Goal: Information Seeking & Learning: Check status

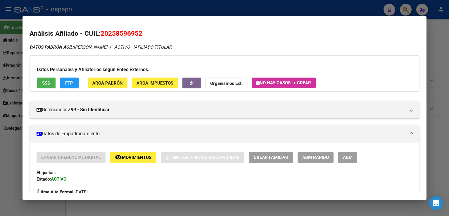
click at [335, 9] on div at bounding box center [224, 108] width 449 height 216
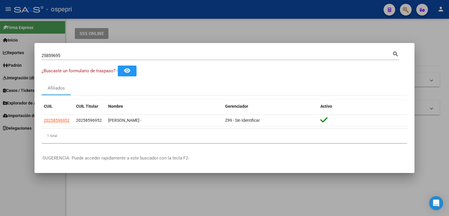
click at [409, 13] on div at bounding box center [224, 108] width 449 height 216
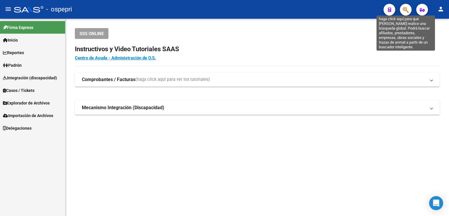
click at [408, 11] on icon "button" at bounding box center [406, 9] width 6 height 7
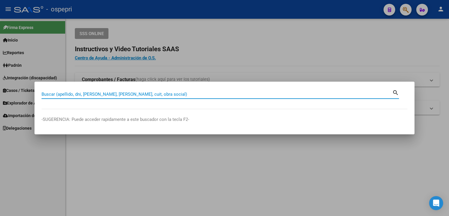
drag, startPoint x: 74, startPoint y: 89, endPoint x: 49, endPoint y: 94, distance: 25.9
paste input "39354465"
type input "39354465"
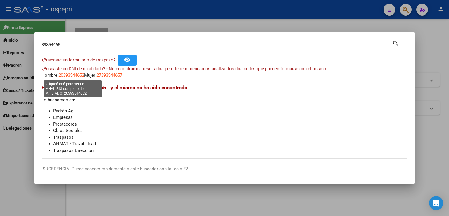
click at [71, 76] on span "20393544652" at bounding box center [71, 75] width 26 height 5
type textarea "20393544652"
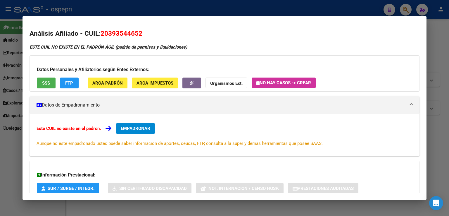
click at [405, 8] on div at bounding box center [224, 108] width 449 height 216
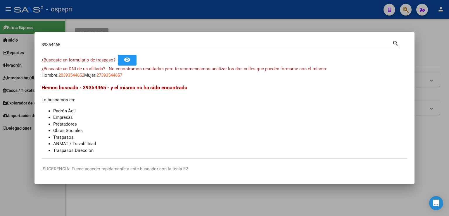
click at [404, 7] on div at bounding box center [224, 108] width 449 height 216
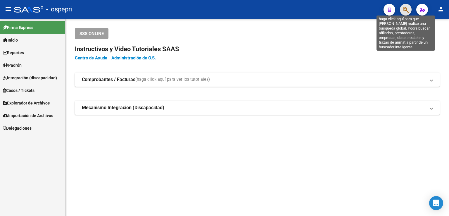
click at [406, 9] on icon "button" at bounding box center [406, 9] width 6 height 7
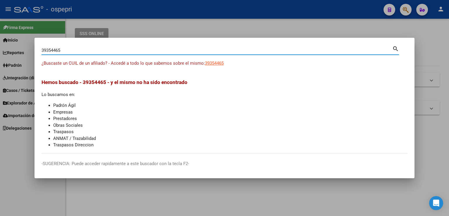
type input "39354465"
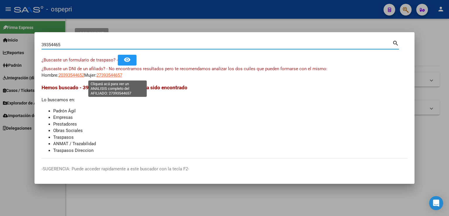
click at [110, 76] on span "27393544657" at bounding box center [110, 75] width 26 height 5
type textarea "27393544657"
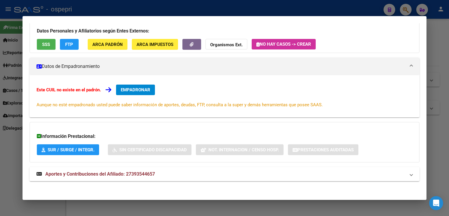
scroll to position [40, 0]
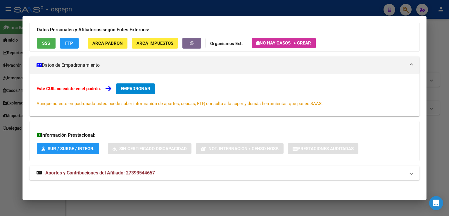
click at [87, 170] on span "Aportes y Contribuciones del Afiliado: 27393544657" at bounding box center [100, 173] width 110 height 6
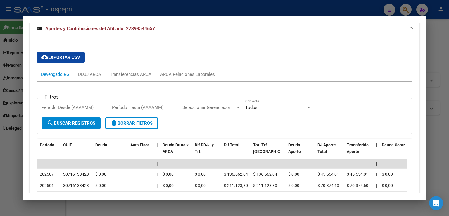
scroll to position [233, 0]
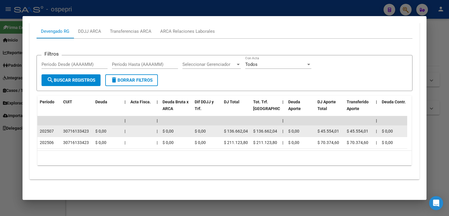
click at [74, 128] on div "30716133423" at bounding box center [76, 131] width 26 height 7
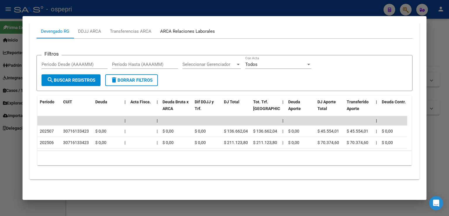
click at [167, 25] on div "ARCA Relaciones Laborales" at bounding box center [187, 31] width 63 height 14
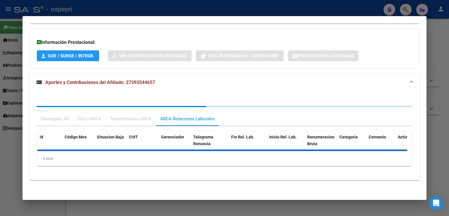
scroll to position [176, 0]
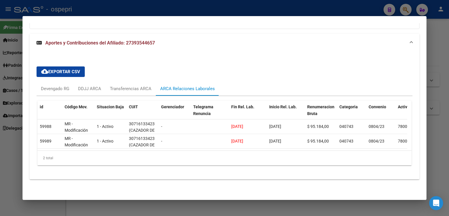
drag, startPoint x: 334, startPoint y: 7, endPoint x: 332, endPoint y: 4, distance: 3.6
click at [334, 6] on div at bounding box center [224, 108] width 449 height 216
